Goal: Navigation & Orientation: Find specific page/section

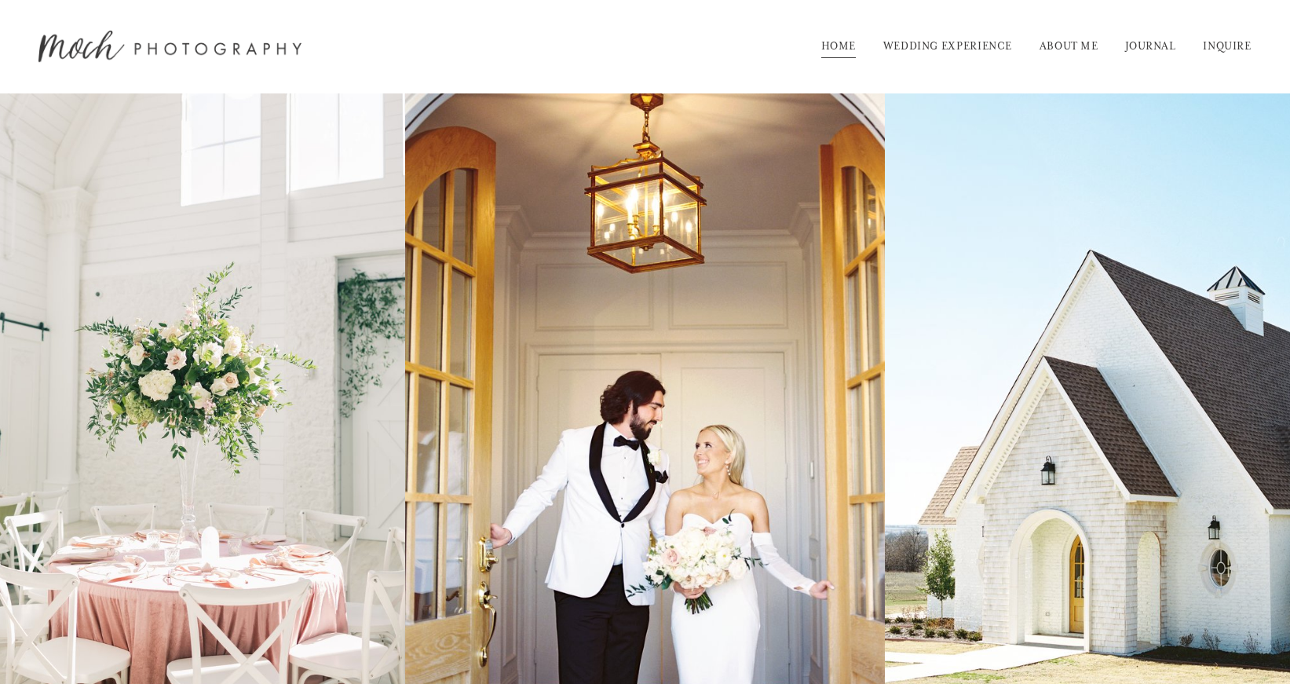
click at [840, 53] on link "HOME" at bounding box center [839, 46] width 35 height 25
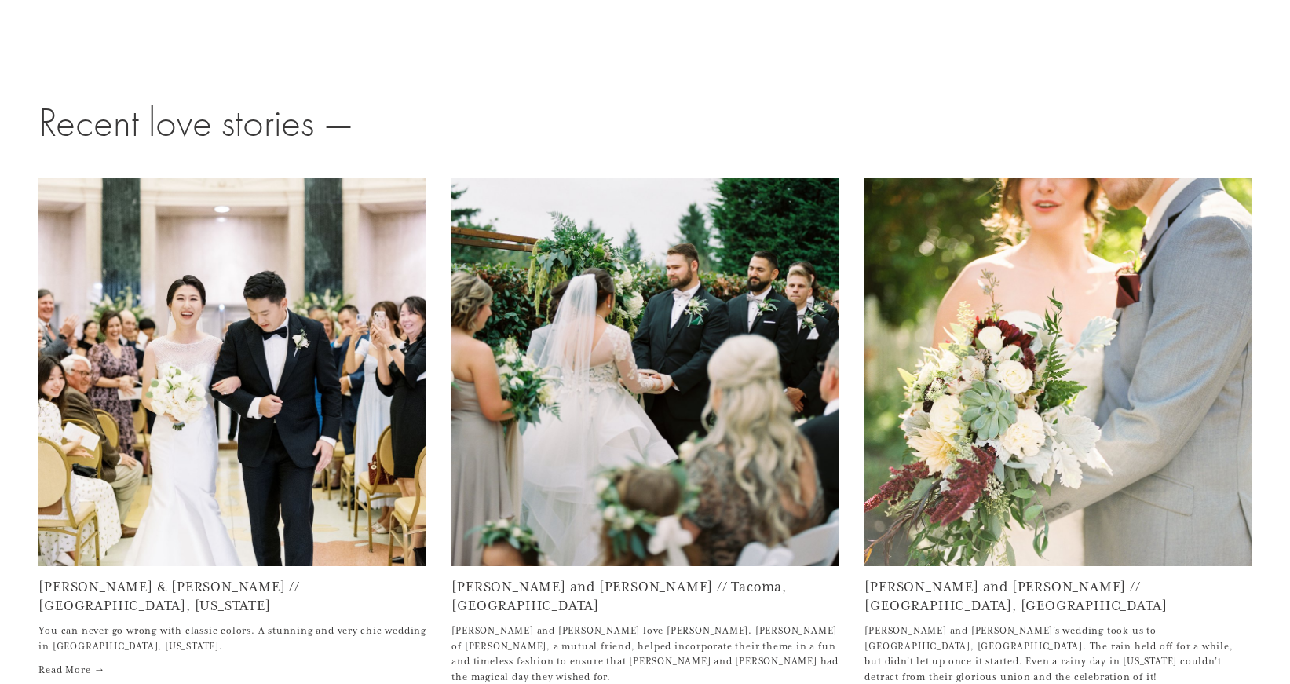
scroll to position [6146, 0]
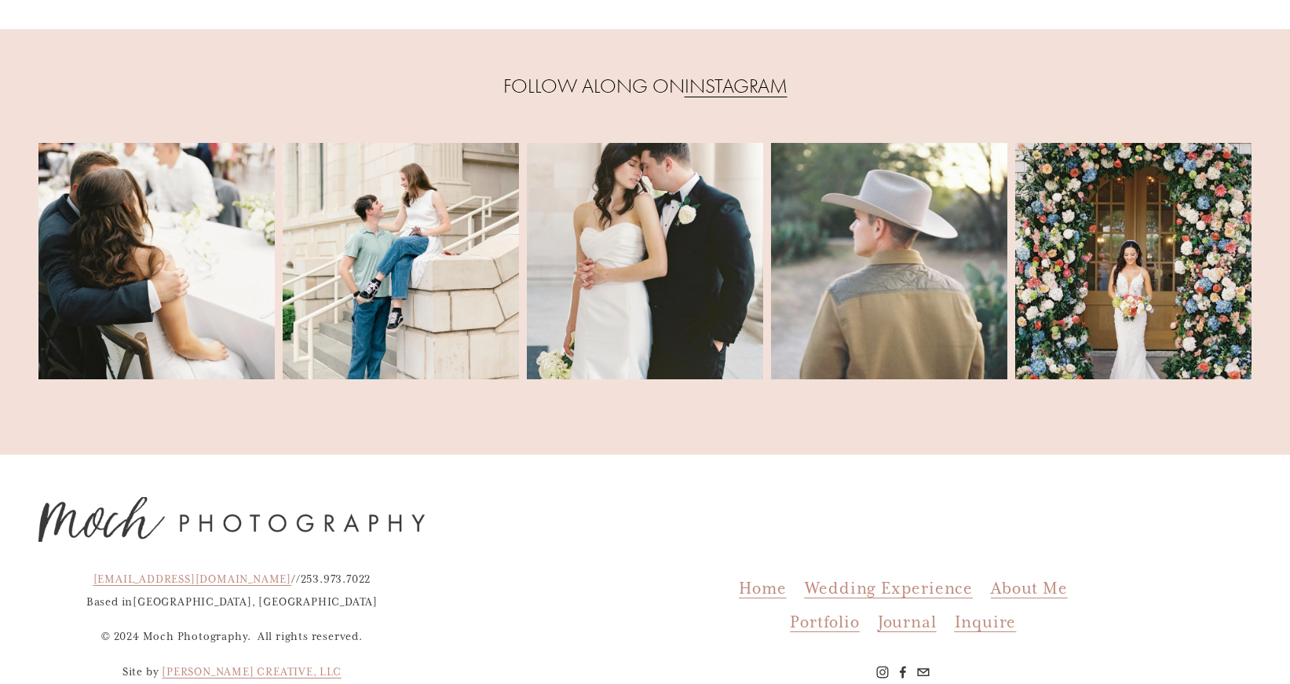
click at [826, 612] on span "Portfolio" at bounding box center [824, 622] width 69 height 20
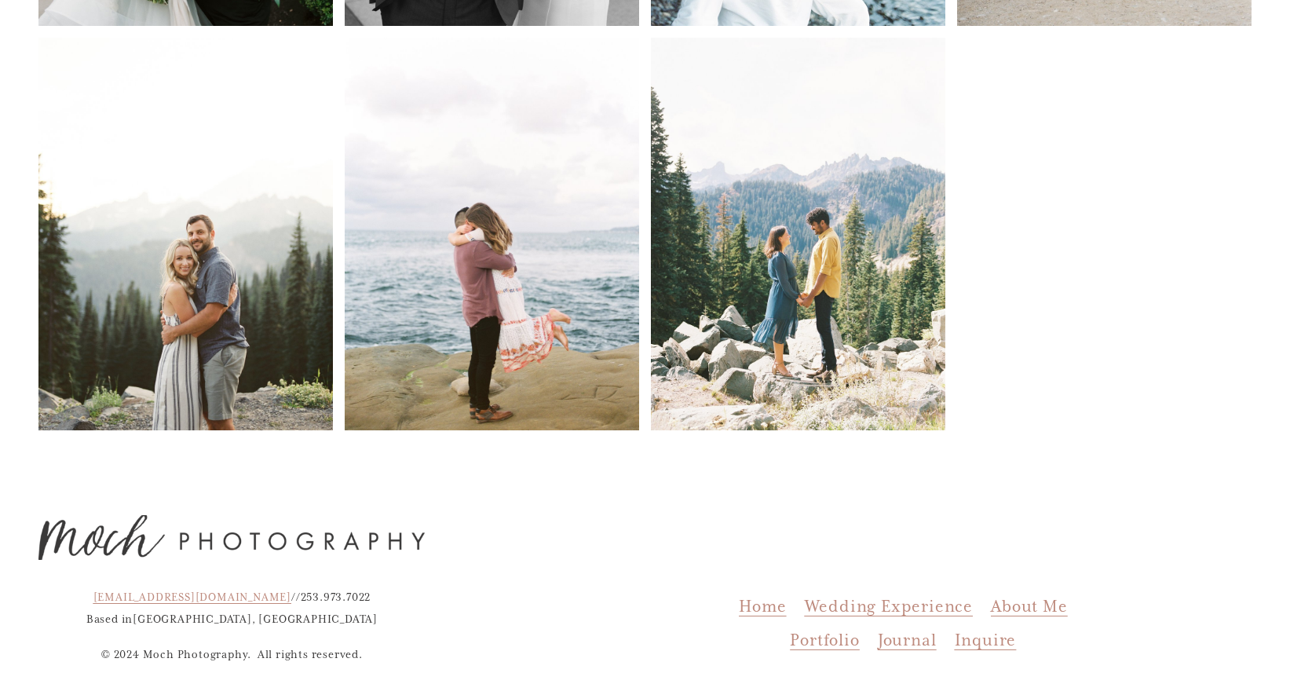
scroll to position [503, 0]
